Goal: Task Accomplishment & Management: Use online tool/utility

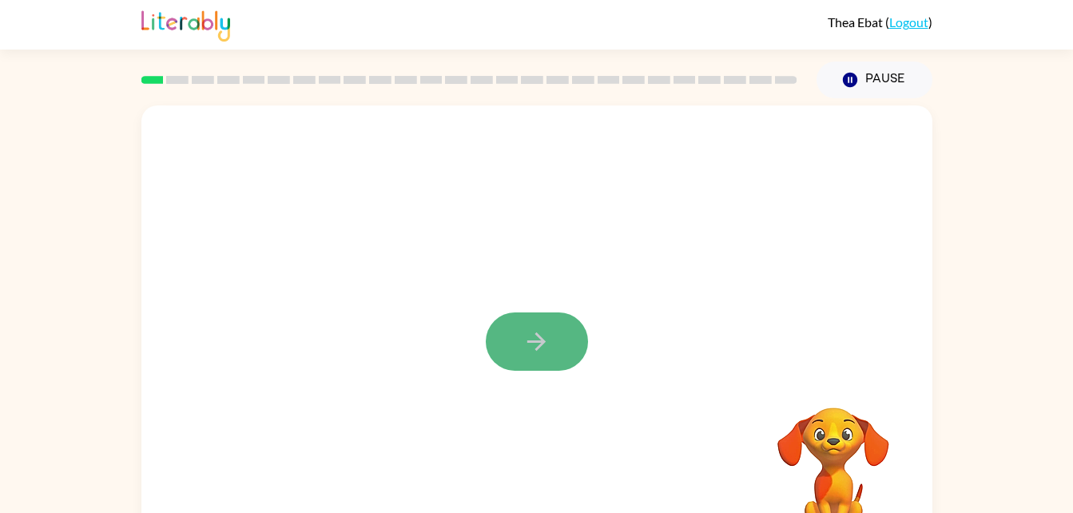
click at [536, 338] on icon "button" at bounding box center [537, 342] width 28 height 28
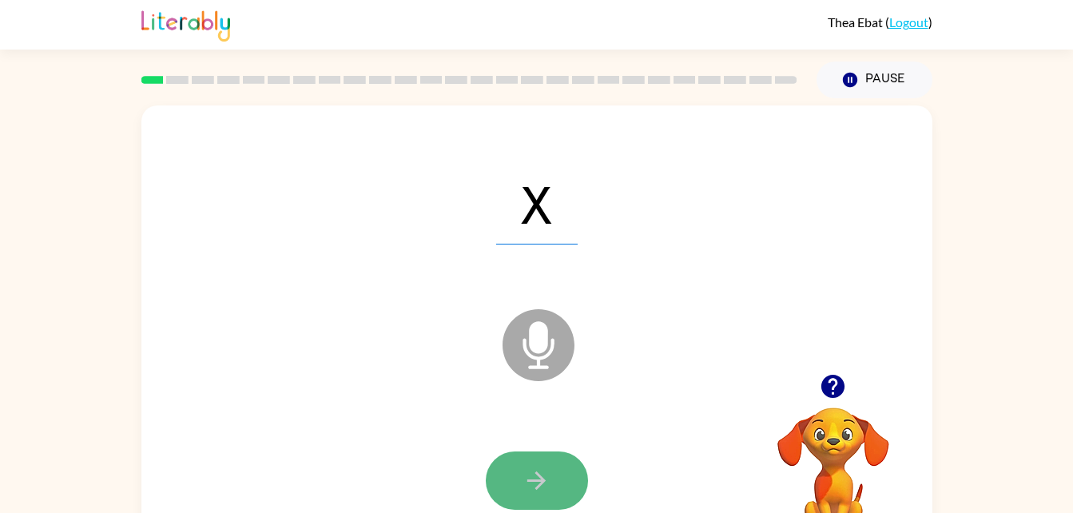
click at [548, 500] on button "button" at bounding box center [537, 481] width 102 height 58
click at [544, 487] on icon "button" at bounding box center [537, 481] width 28 height 28
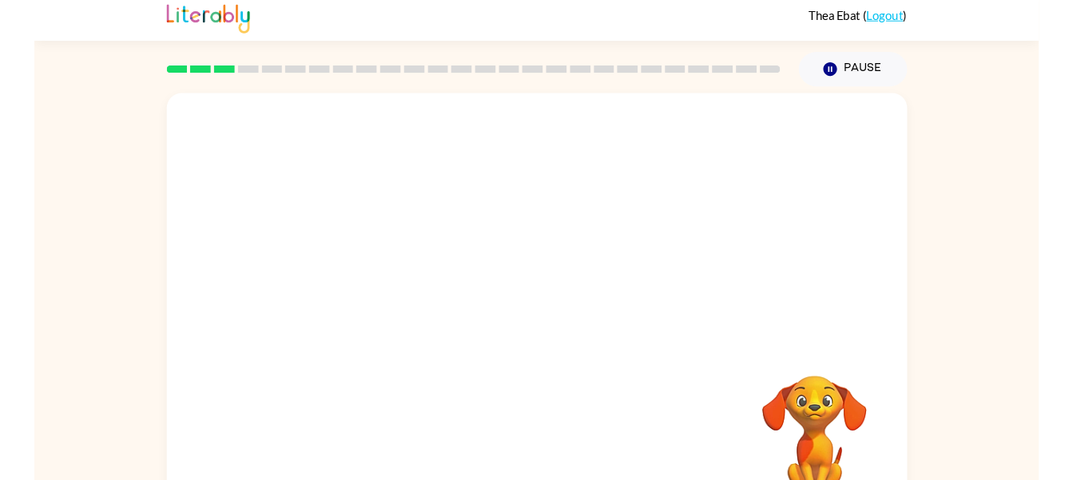
scroll to position [49, 0]
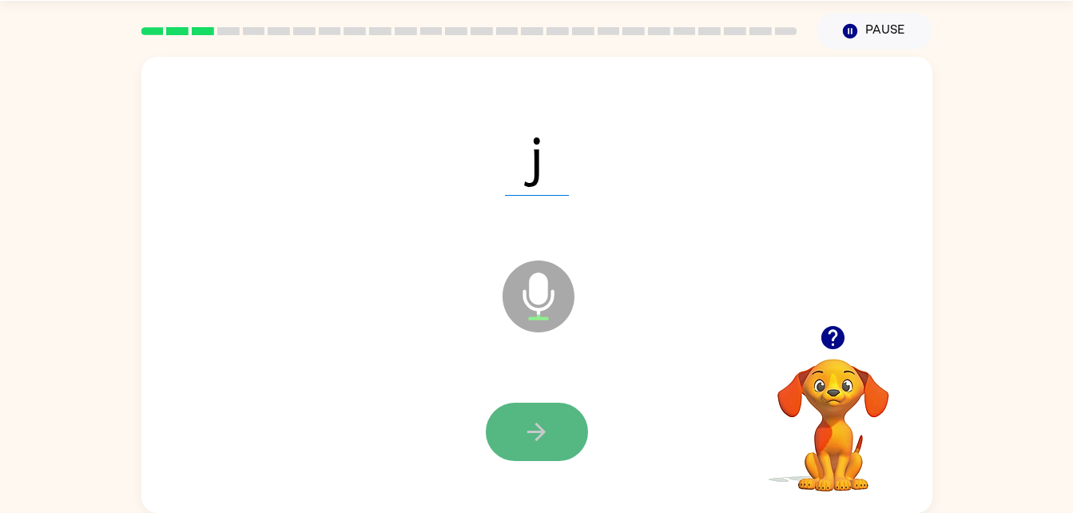
click at [541, 412] on button "button" at bounding box center [537, 432] width 102 height 58
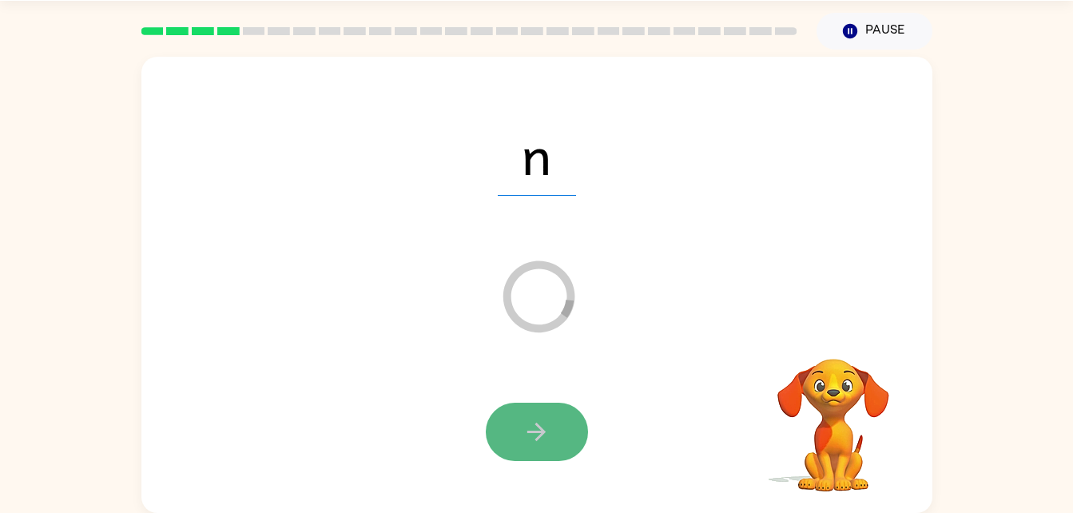
click at [525, 424] on icon "button" at bounding box center [537, 432] width 28 height 28
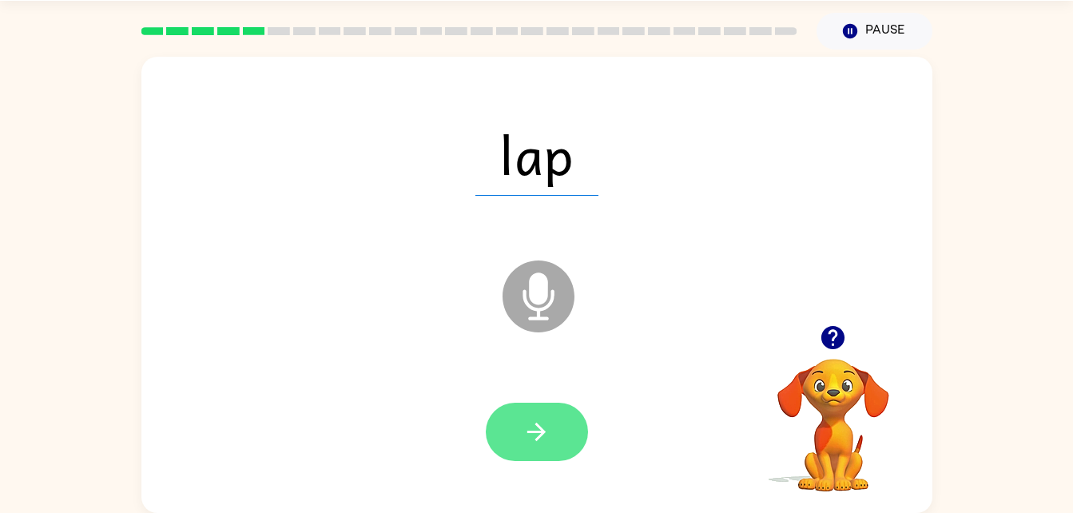
click at [560, 432] on button "button" at bounding box center [537, 432] width 102 height 58
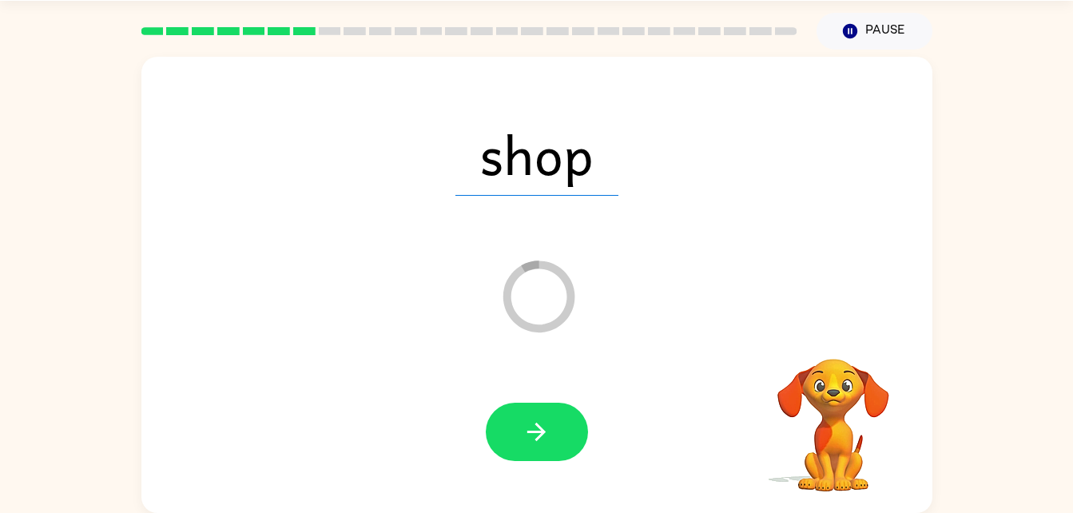
click at [806, 228] on div "Loader Your response is being sent to our graders" at bounding box center [498, 257] width 682 height 58
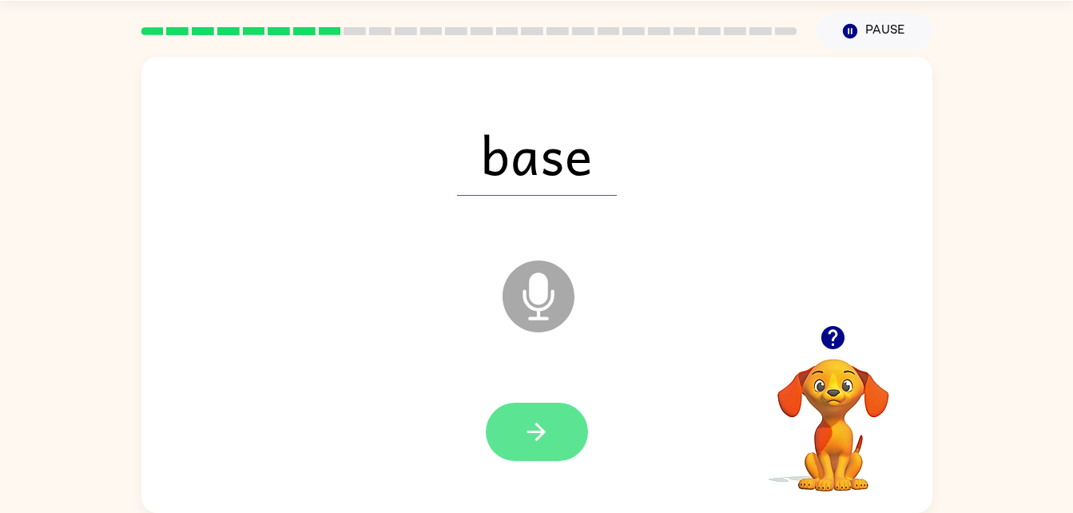
click at [533, 429] on icon "button" at bounding box center [537, 432] width 28 height 28
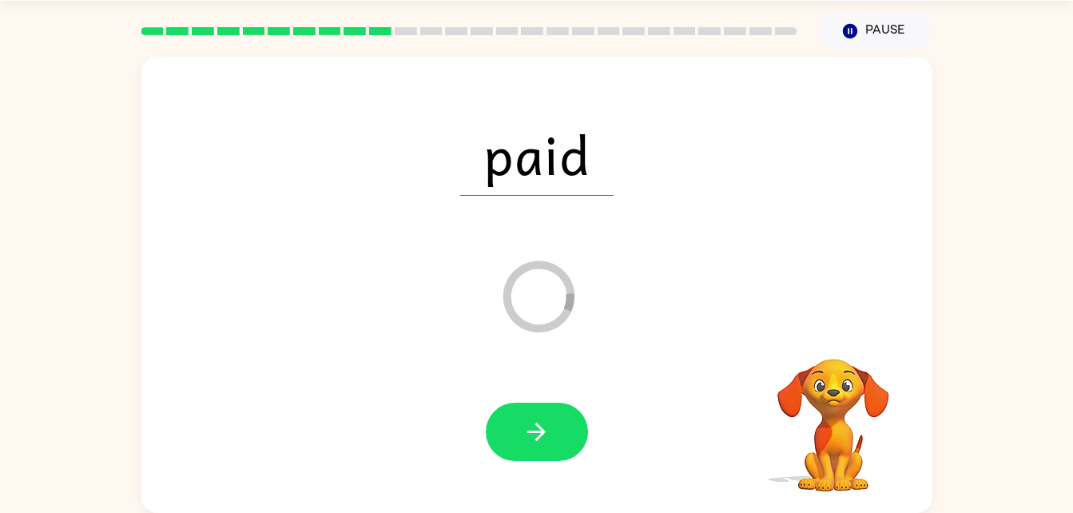
click at [840, 336] on video "Your browser must support playing .mp4 files to use Literably. Please try using…" at bounding box center [834, 414] width 160 height 160
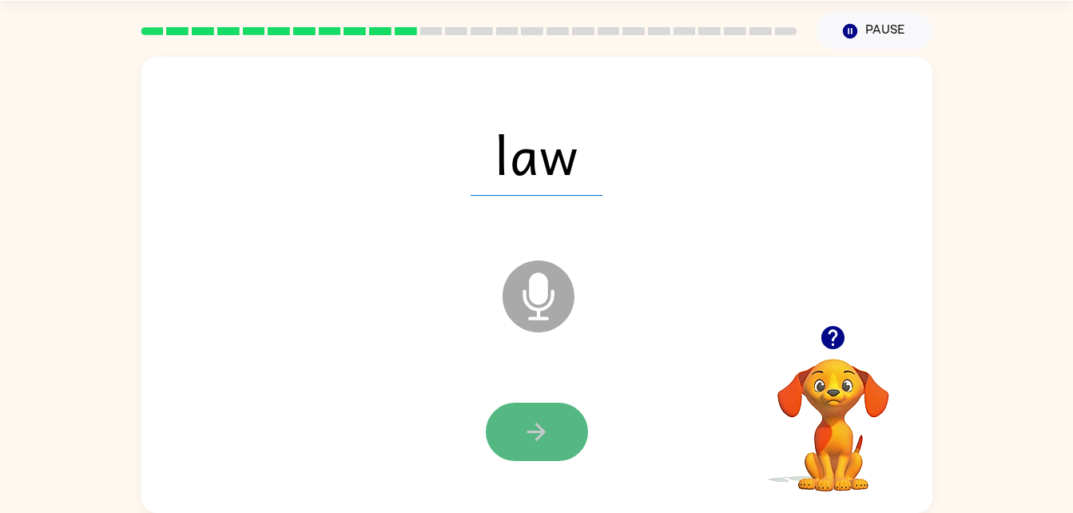
click at [534, 418] on icon "button" at bounding box center [537, 432] width 28 height 28
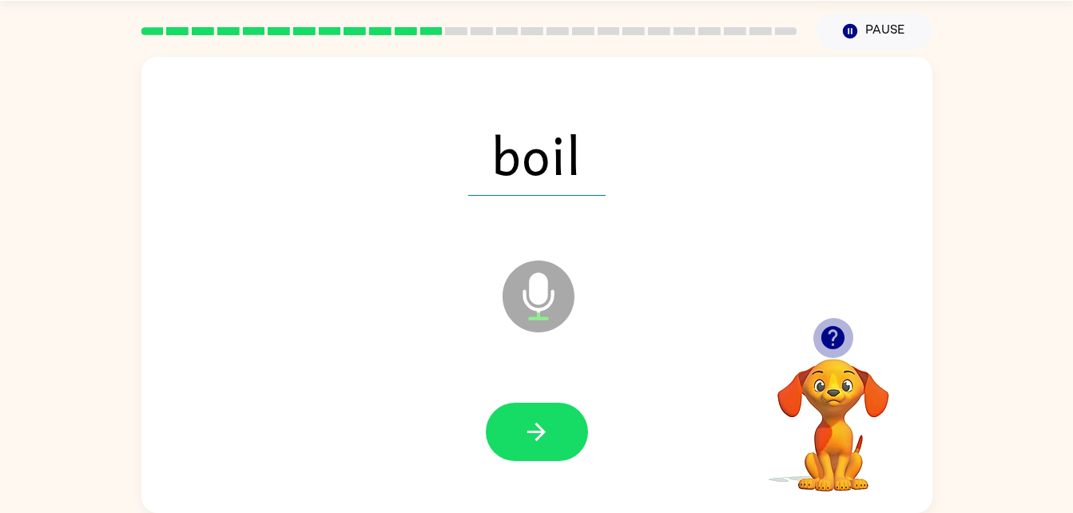
click at [834, 337] on icon "button" at bounding box center [833, 338] width 28 height 28
click at [644, 304] on icon "Microphone The Microphone is here when it is your turn to talk" at bounding box center [619, 317] width 240 height 120
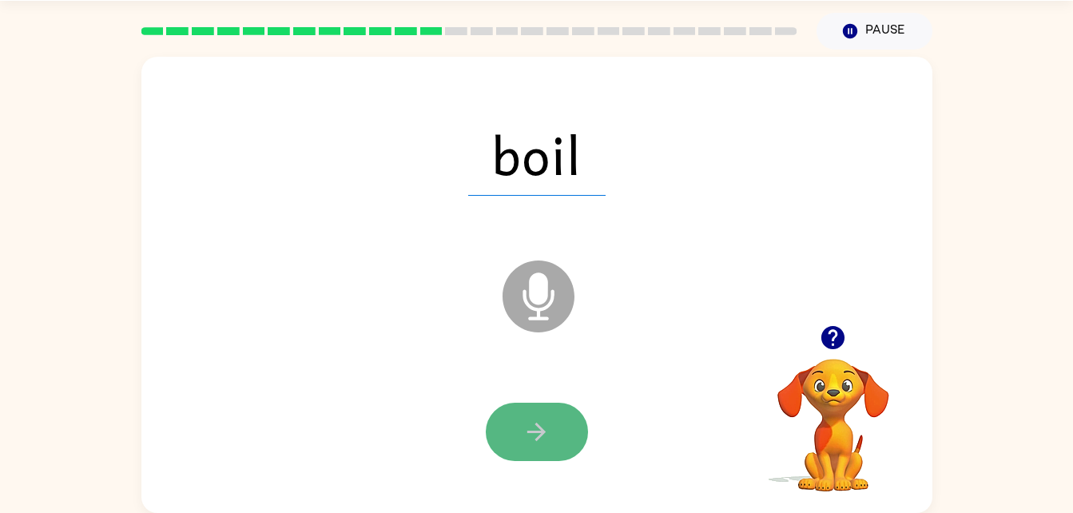
click at [526, 428] on icon "button" at bounding box center [537, 432] width 28 height 28
click at [526, 429] on icon "button" at bounding box center [537, 432] width 28 height 28
click at [535, 428] on icon "button" at bounding box center [537, 432] width 28 height 28
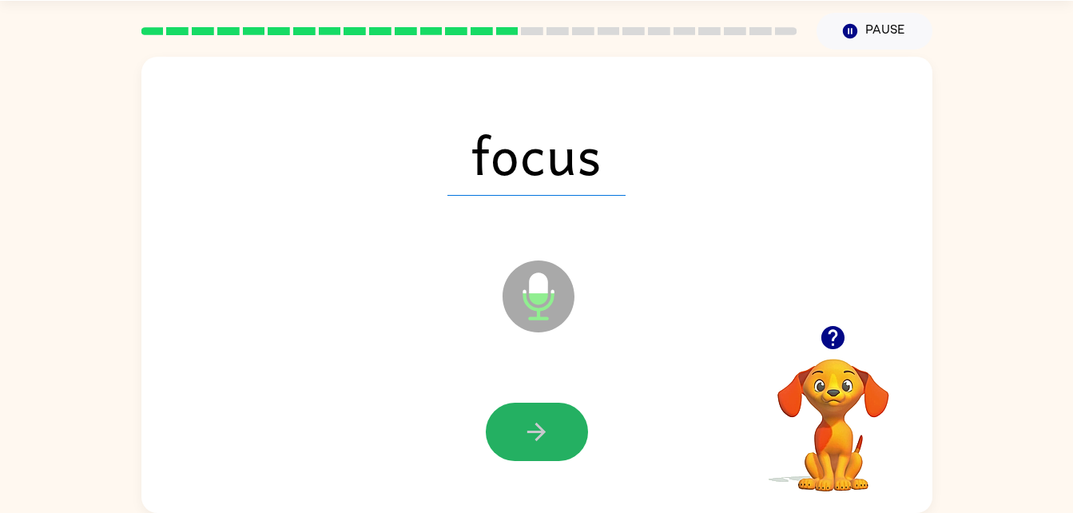
click at [535, 428] on icon "button" at bounding box center [537, 432] width 28 height 28
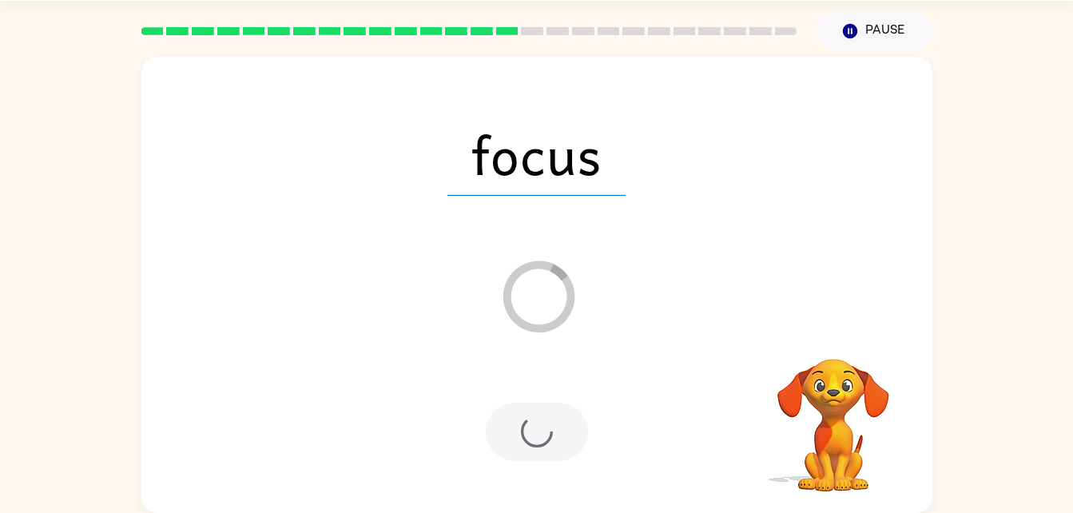
click at [535, 456] on div at bounding box center [537, 432] width 102 height 58
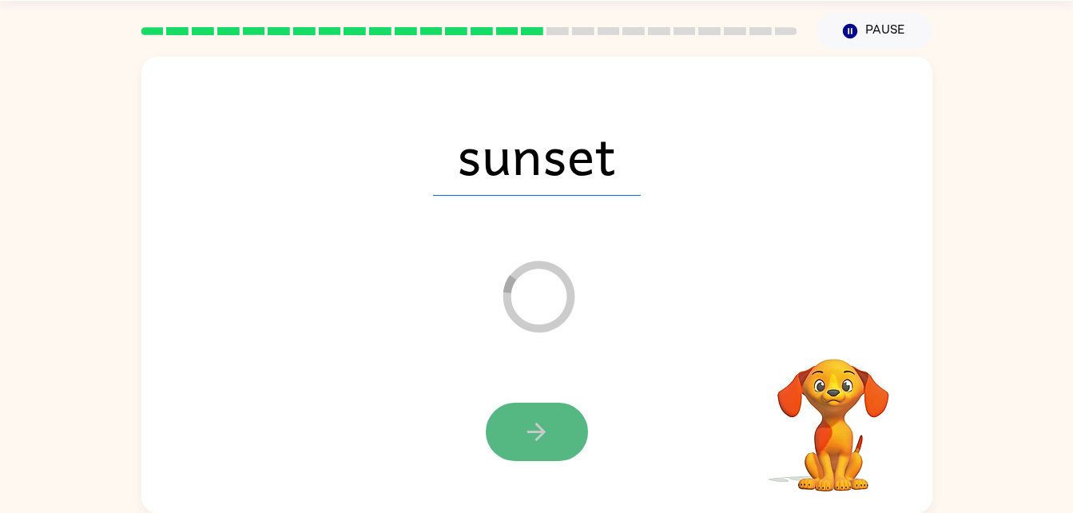
click at [535, 460] on button "button" at bounding box center [537, 432] width 102 height 58
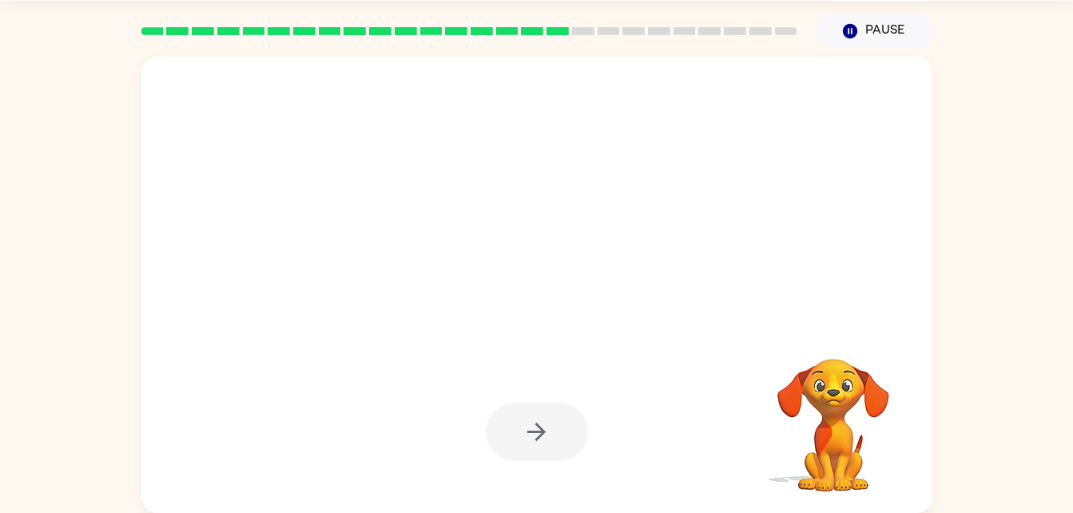
click at [535, 460] on div at bounding box center [537, 432] width 102 height 58
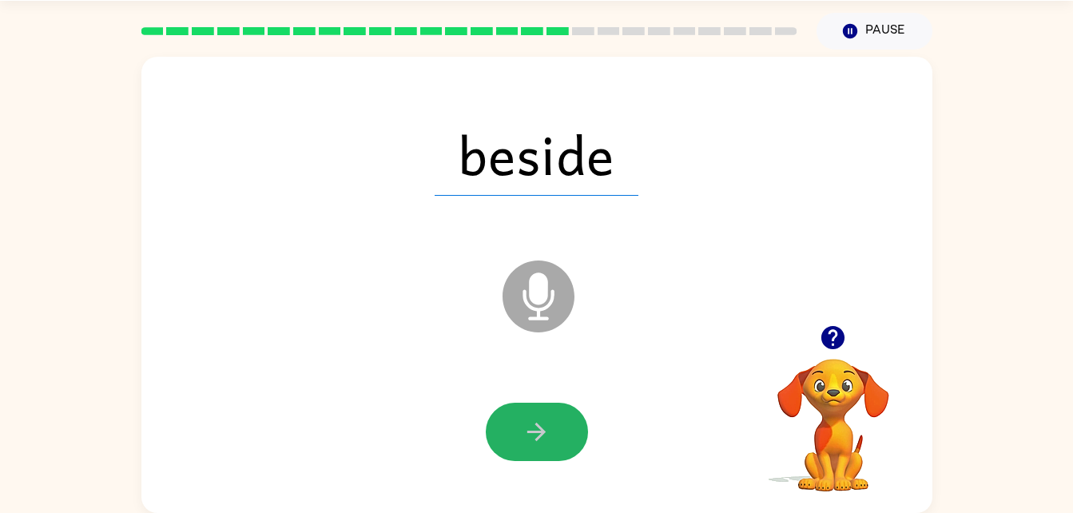
click at [535, 460] on button "button" at bounding box center [537, 432] width 102 height 58
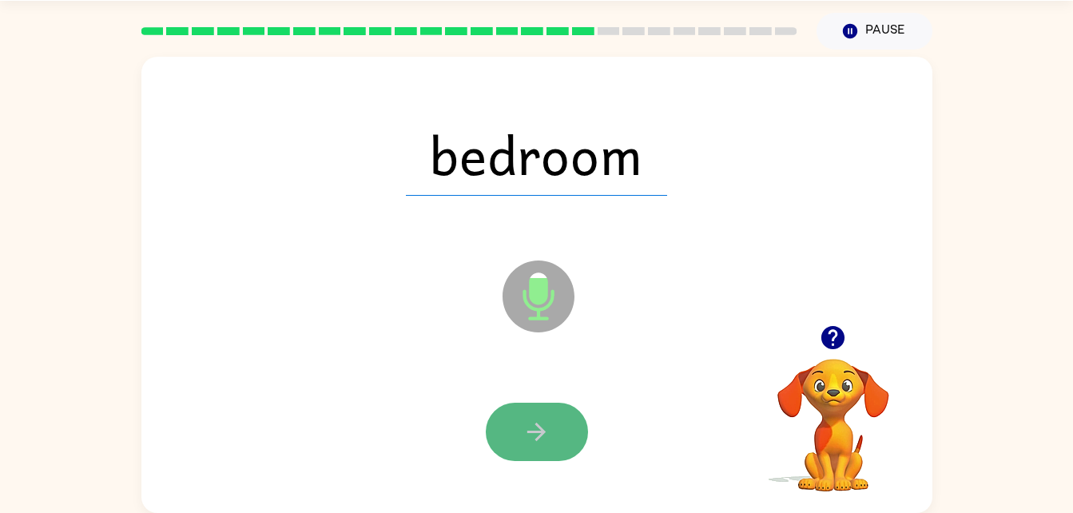
click at [546, 432] on icon "button" at bounding box center [537, 432] width 28 height 28
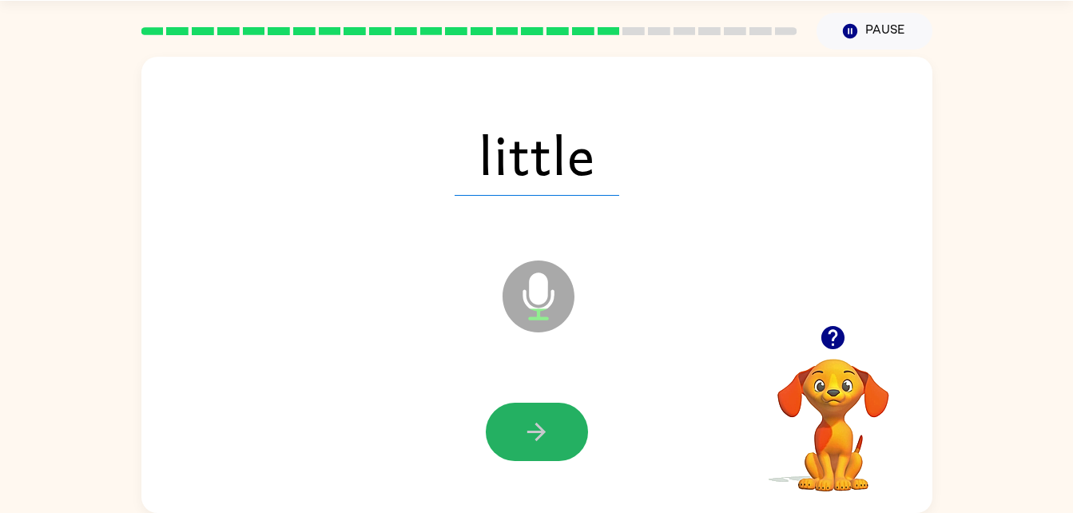
click at [546, 432] on icon "button" at bounding box center [537, 432] width 28 height 28
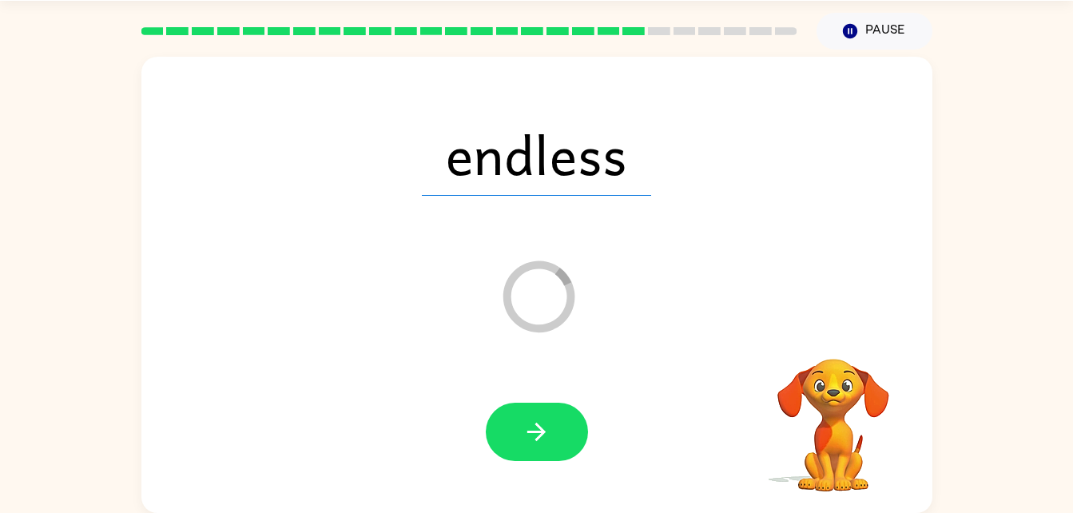
click at [543, 430] on icon "button" at bounding box center [536, 432] width 18 height 18
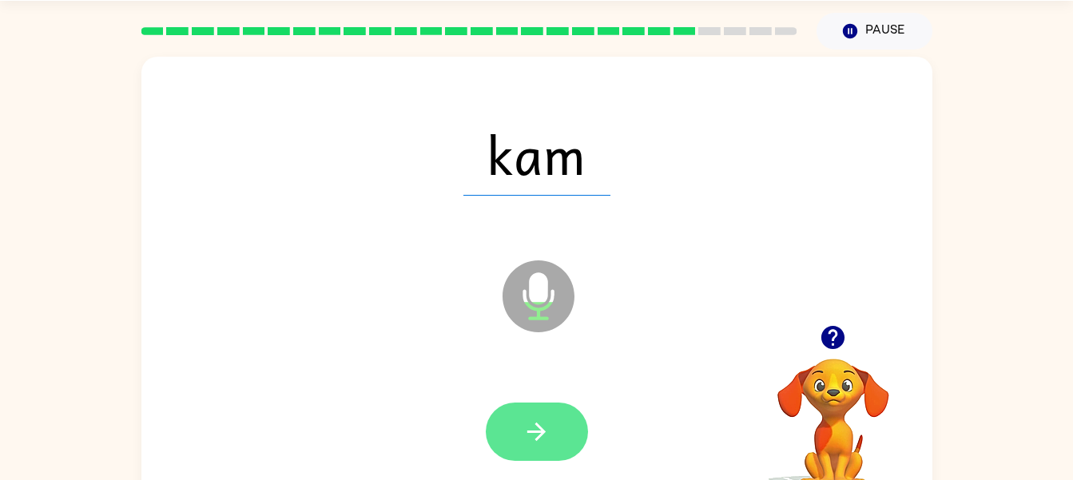
click at [534, 433] on icon "button" at bounding box center [537, 432] width 28 height 28
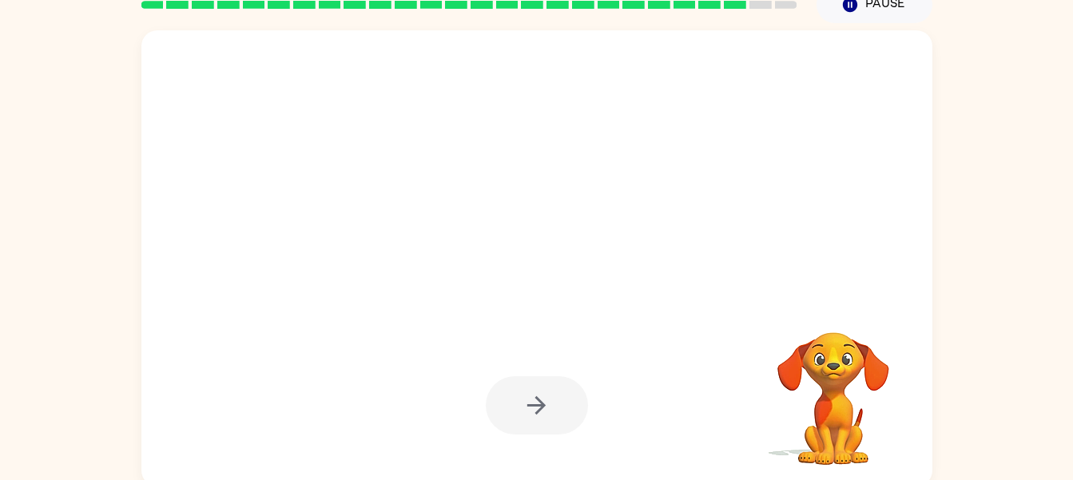
scroll to position [68, 0]
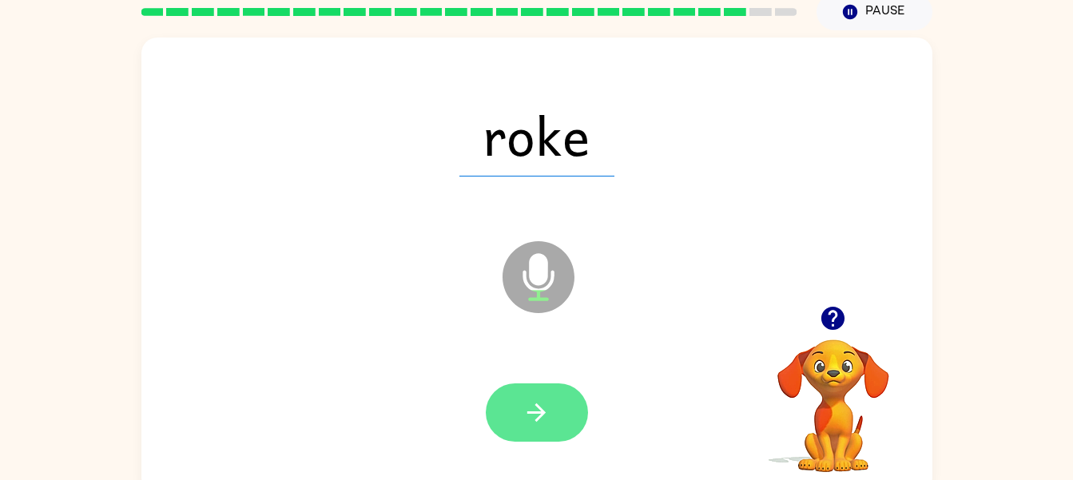
click at [534, 433] on button "button" at bounding box center [537, 413] width 102 height 58
click at [529, 428] on button "button" at bounding box center [537, 413] width 102 height 58
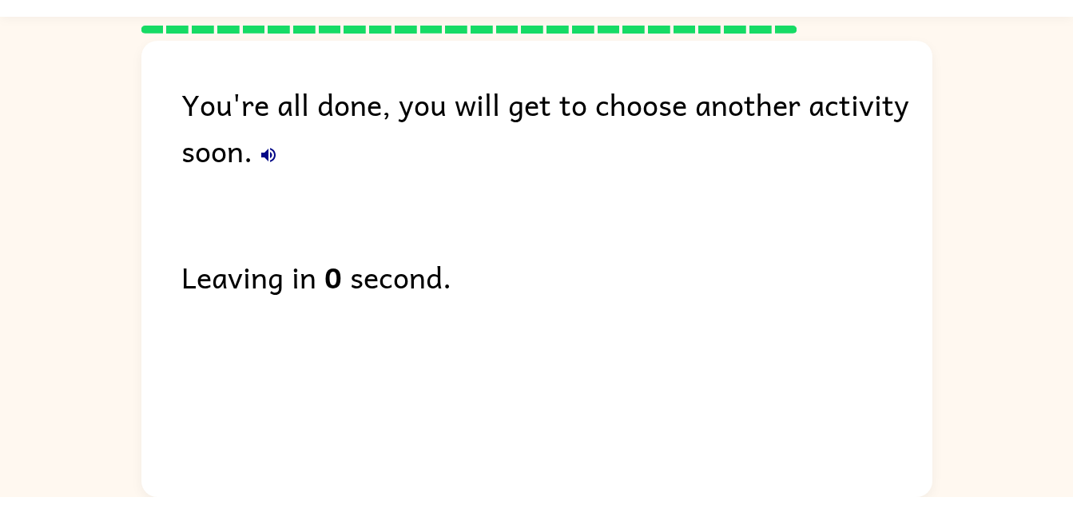
scroll to position [20, 0]
